Goal: Task Accomplishment & Management: Use online tool/utility

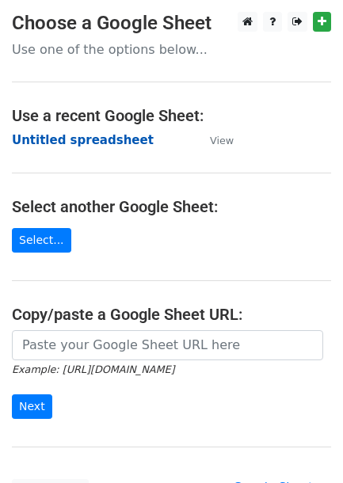
click at [45, 136] on strong "Untitled spreadsheet" at bounding box center [83, 140] width 142 height 14
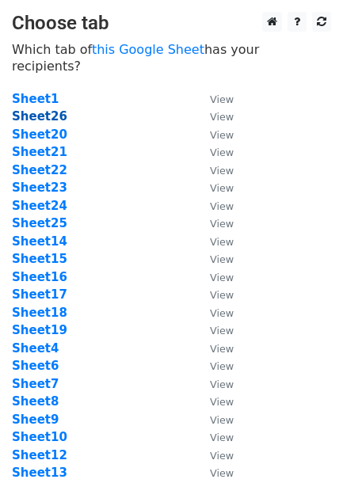
click at [46, 109] on strong "Sheet26" at bounding box center [39, 116] width 55 height 14
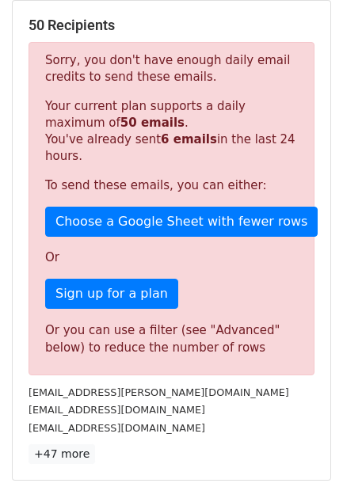
scroll to position [263, 0]
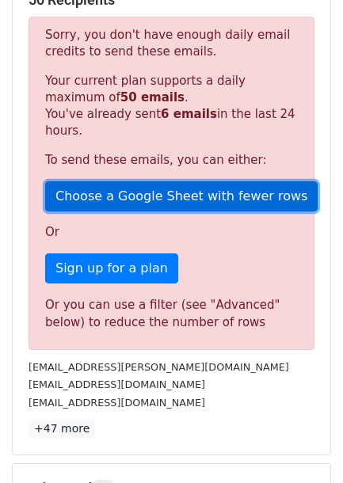
click at [86, 194] on link "Choose a Google Sheet with fewer rows" at bounding box center [181, 196] width 272 height 30
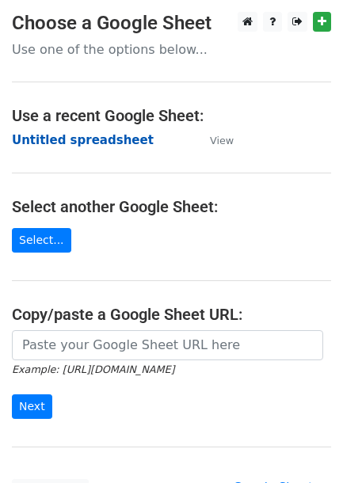
click at [78, 139] on strong "Untitled spreadsheet" at bounding box center [83, 140] width 142 height 14
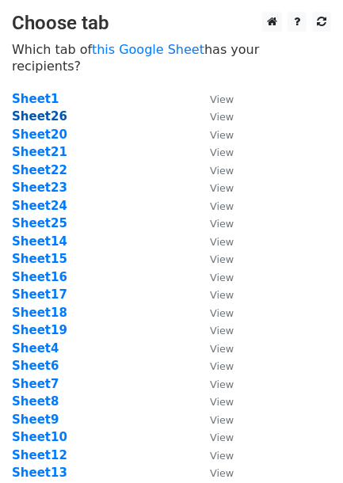
click at [44, 109] on strong "Sheet26" at bounding box center [39, 116] width 55 height 14
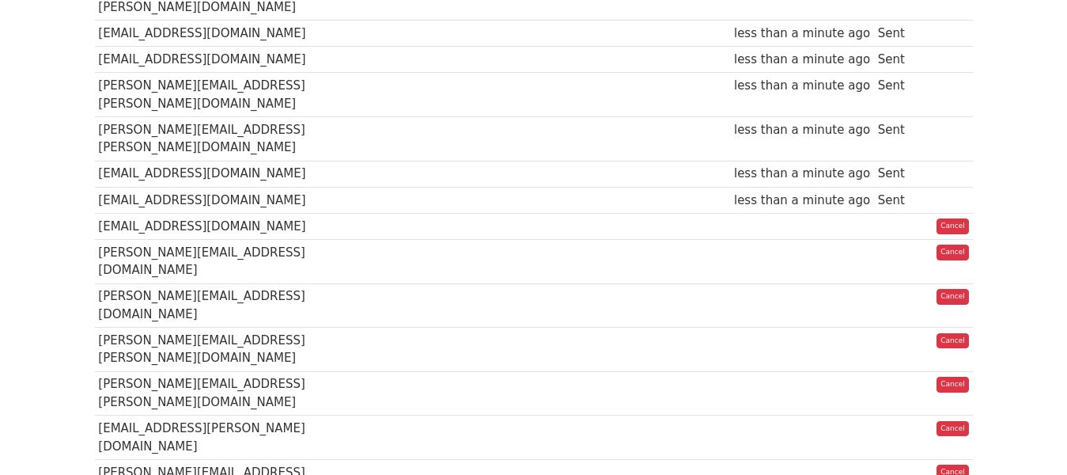
scroll to position [1064, 0]
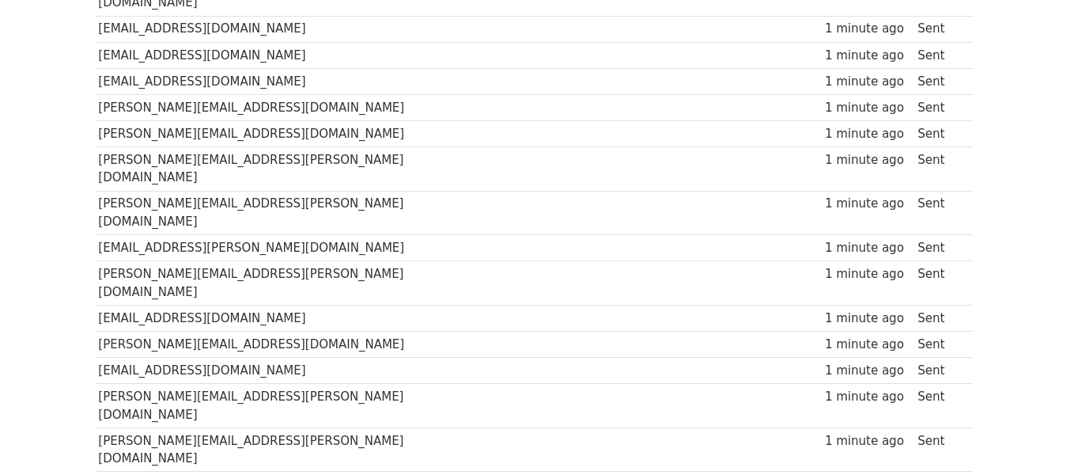
scroll to position [1055, 0]
